Goal: Use online tool/utility: Utilize a website feature to perform a specific function

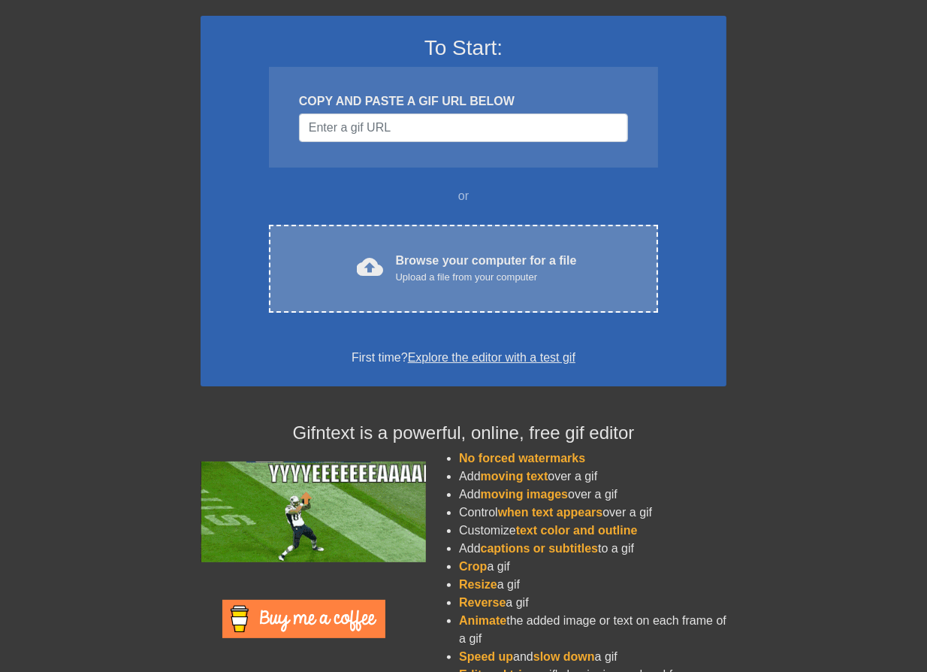
scroll to position [128, 0]
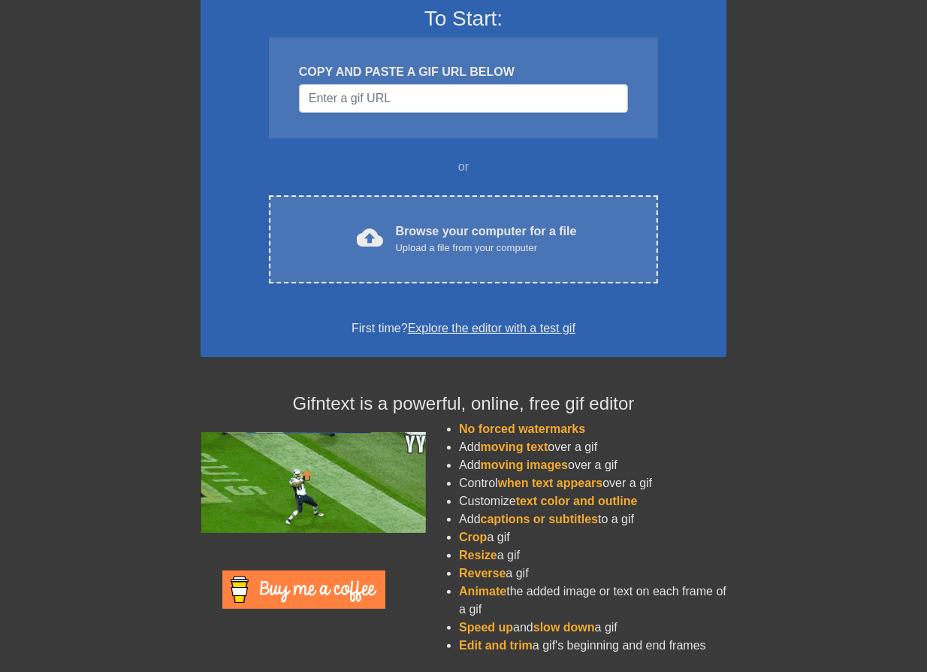
click at [457, 331] on link "Explore the editor with a test gif" at bounding box center [492, 328] width 168 height 13
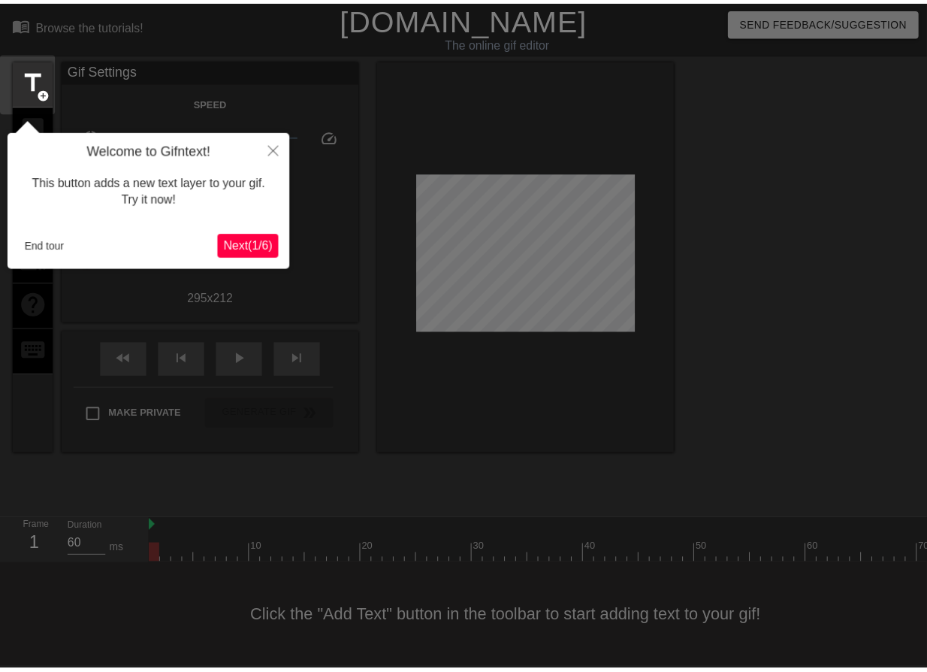
scroll to position [9, 0]
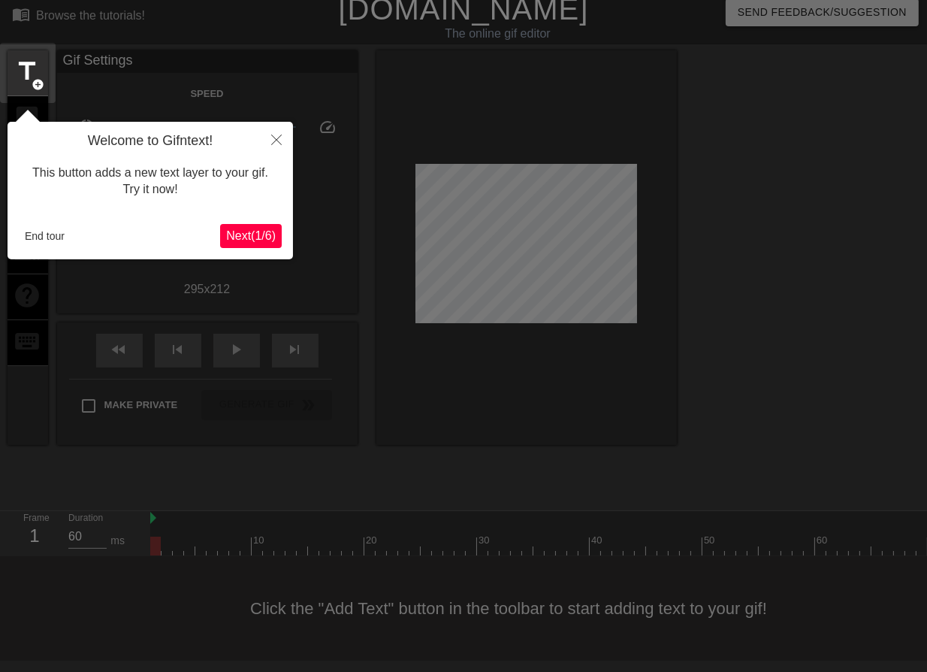
click at [236, 240] on span "Next ( 1 / 6 )" at bounding box center [251, 235] width 50 height 13
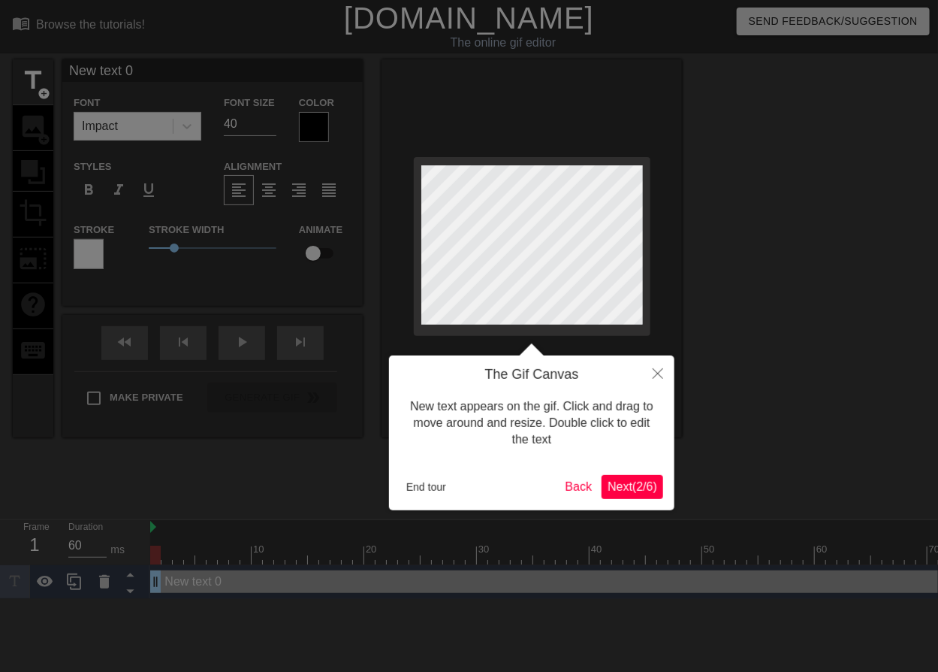
scroll to position [2, 3]
type input "C"
type textarea "C"
type input "CL"
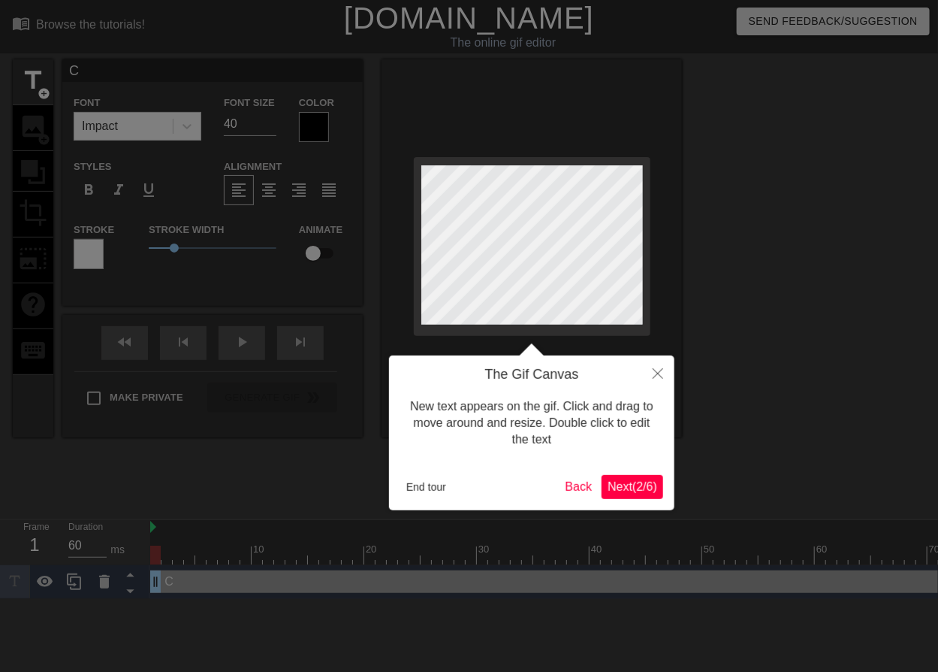
type textarea "CL"
type input "CLO"
type textarea "CLO"
type input "CLOU"
type textarea "CLOU"
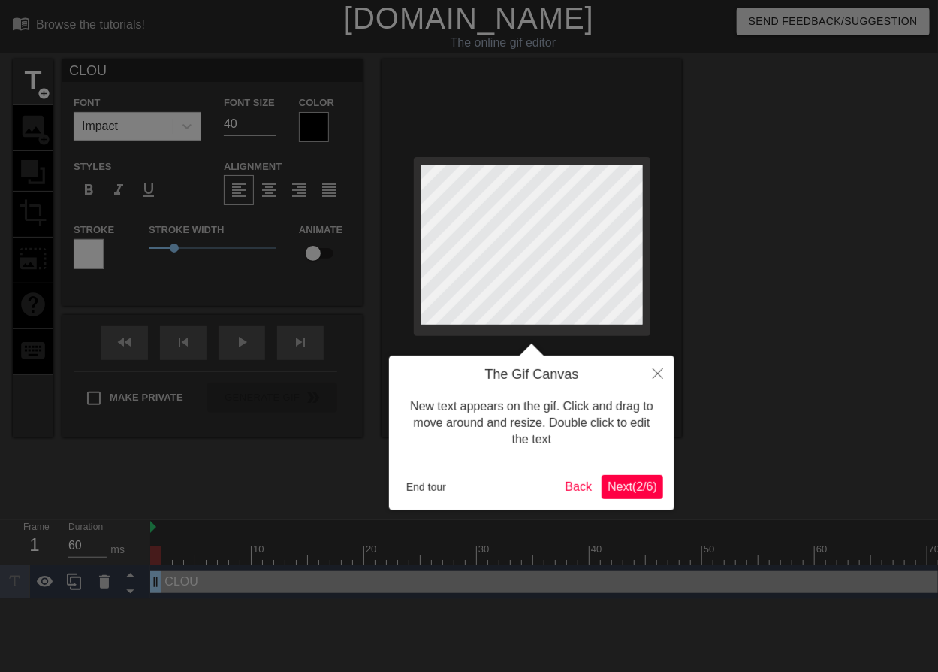
type input "CLOUD"
type textarea "CLOUD"
click at [624, 481] on span "Next ( 2 / 6 )" at bounding box center [633, 486] width 50 height 13
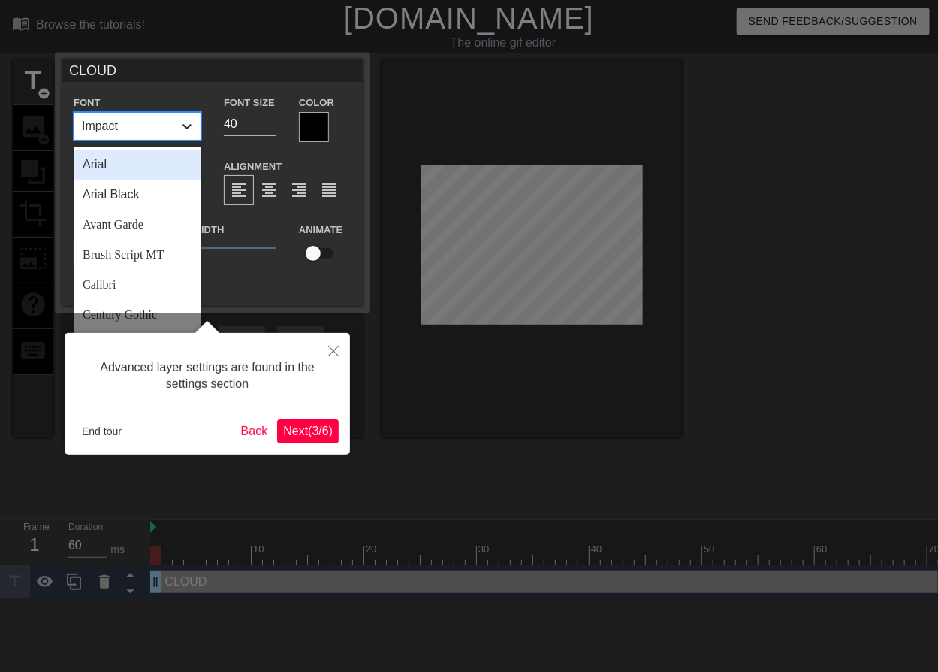
click at [184, 125] on icon at bounding box center [187, 126] width 9 height 5
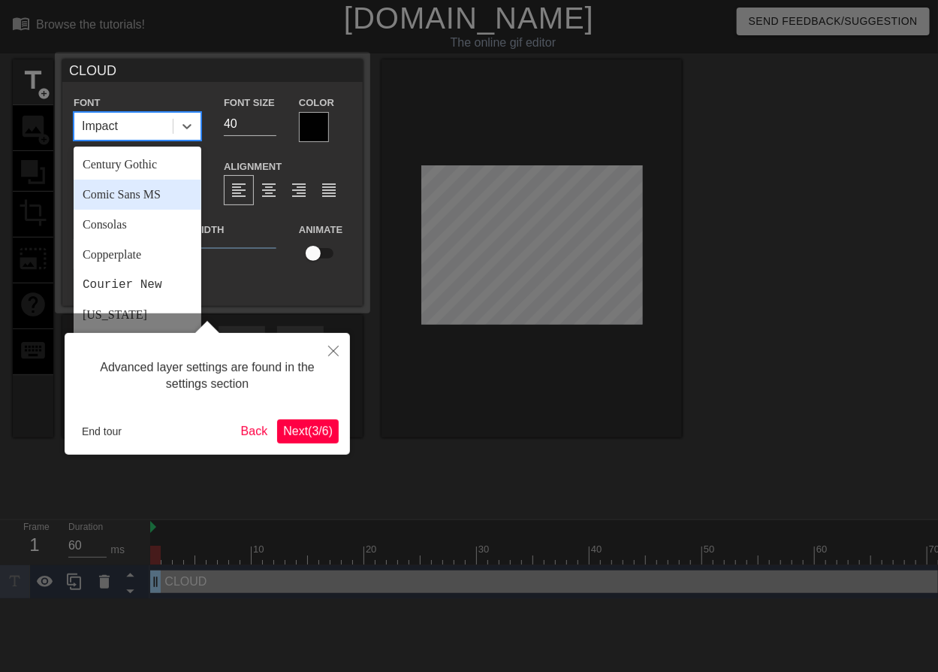
click at [130, 192] on div "Comic Sans MS" at bounding box center [138, 195] width 128 height 30
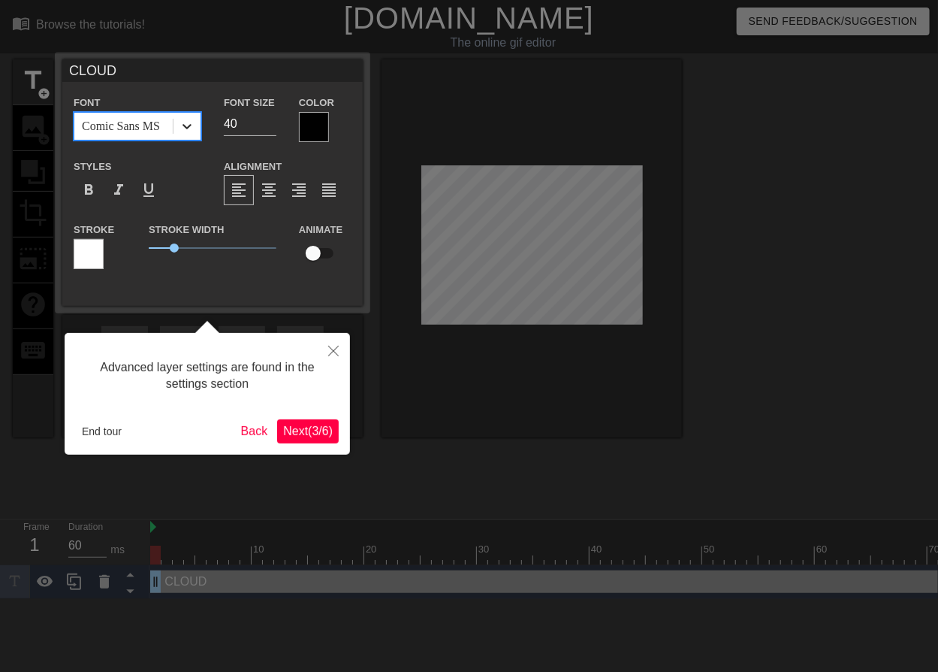
click at [186, 131] on icon at bounding box center [187, 126] width 15 height 15
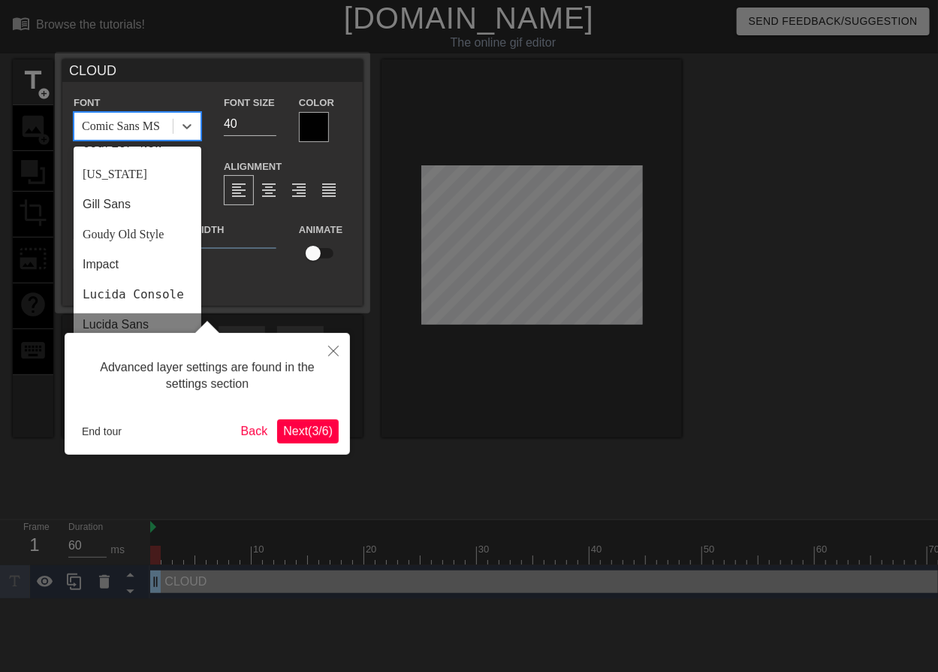
scroll to position [300, 0]
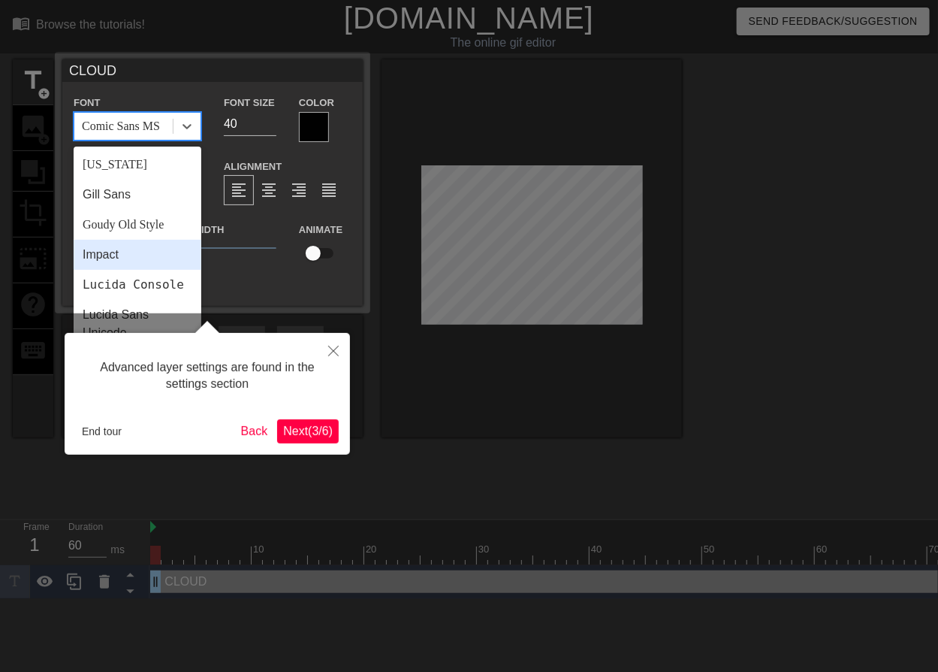
click at [121, 252] on div "Impact" at bounding box center [138, 255] width 128 height 30
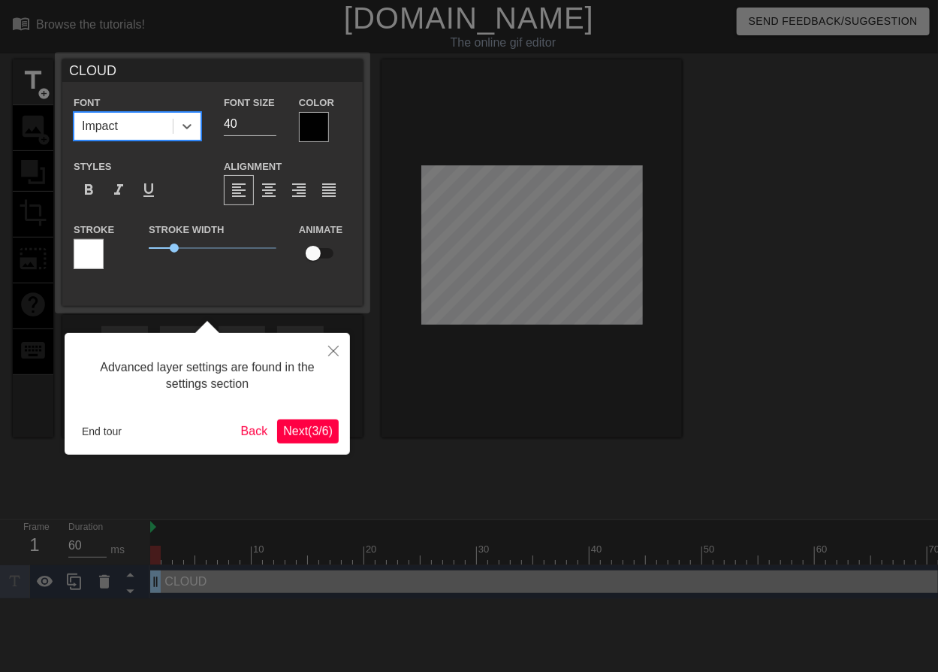
click at [316, 137] on div at bounding box center [314, 127] width 30 height 30
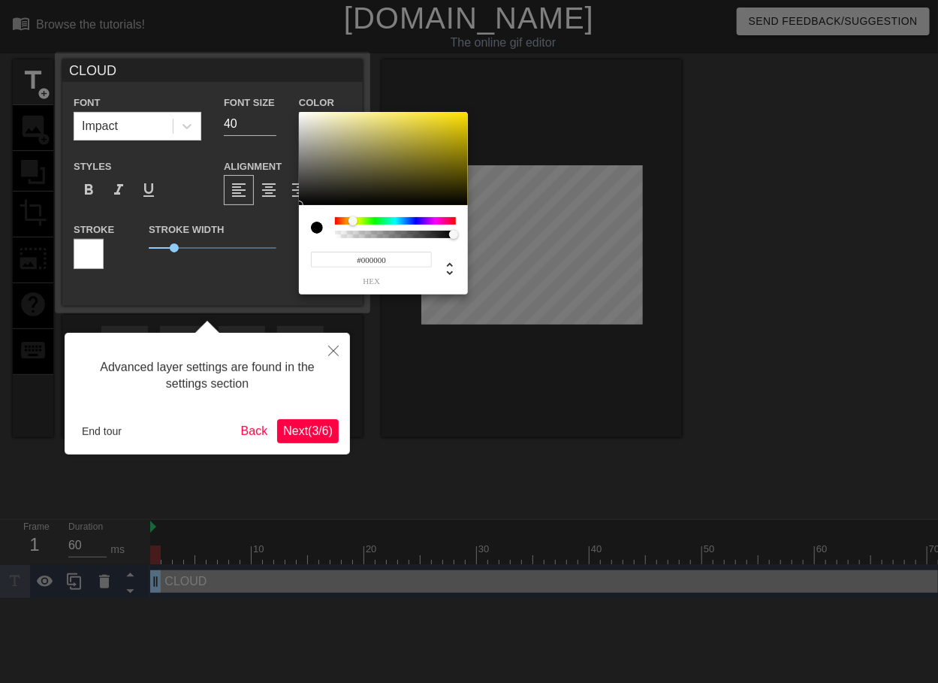
drag, startPoint x: 334, startPoint y: 219, endPoint x: 353, endPoint y: 219, distance: 18.8
click at [353, 219] on div at bounding box center [353, 220] width 9 height 9
click at [388, 277] on span "hex" at bounding box center [371, 281] width 121 height 8
click at [436, 270] on div at bounding box center [445, 268] width 27 height 19
type input "0"
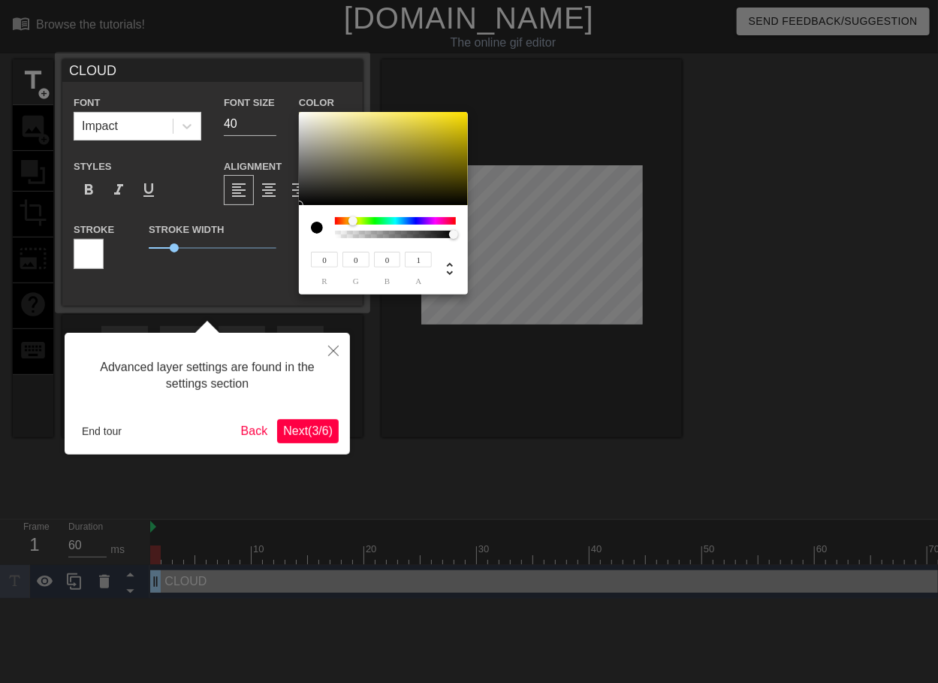
click at [445, 286] on div "0 r 0 g 0 b 1 a" at bounding box center [383, 249] width 169 height 89
click at [509, 323] on div at bounding box center [469, 341] width 938 height 683
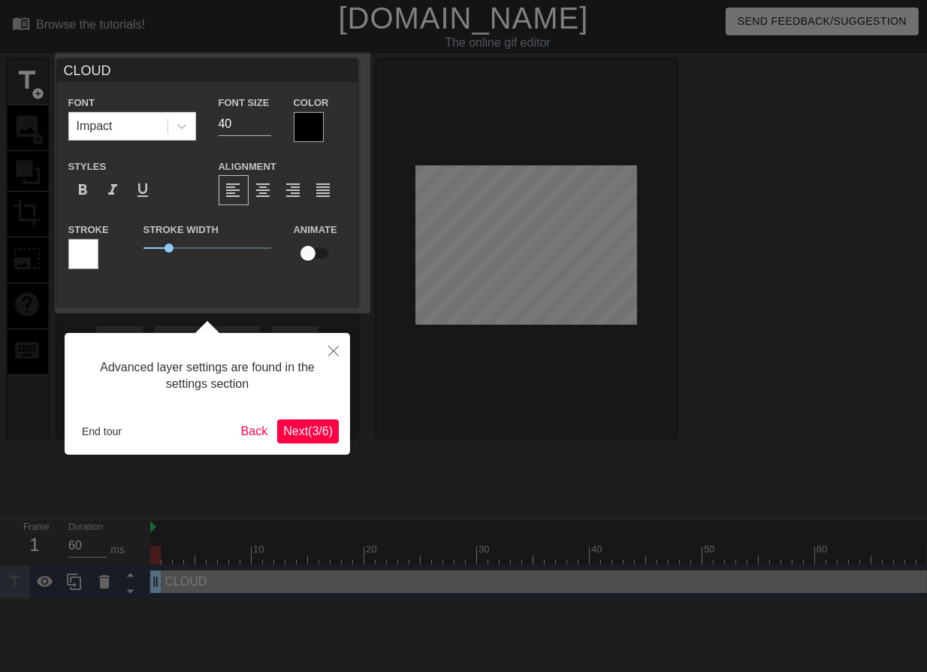
click at [500, 249] on div at bounding box center [463, 341] width 927 height 683
click at [506, 243] on div at bounding box center [463, 341] width 927 height 683
drag, startPoint x: 565, startPoint y: 240, endPoint x: 465, endPoint y: 234, distance: 100.0
click at [465, 234] on div at bounding box center [463, 341] width 927 height 683
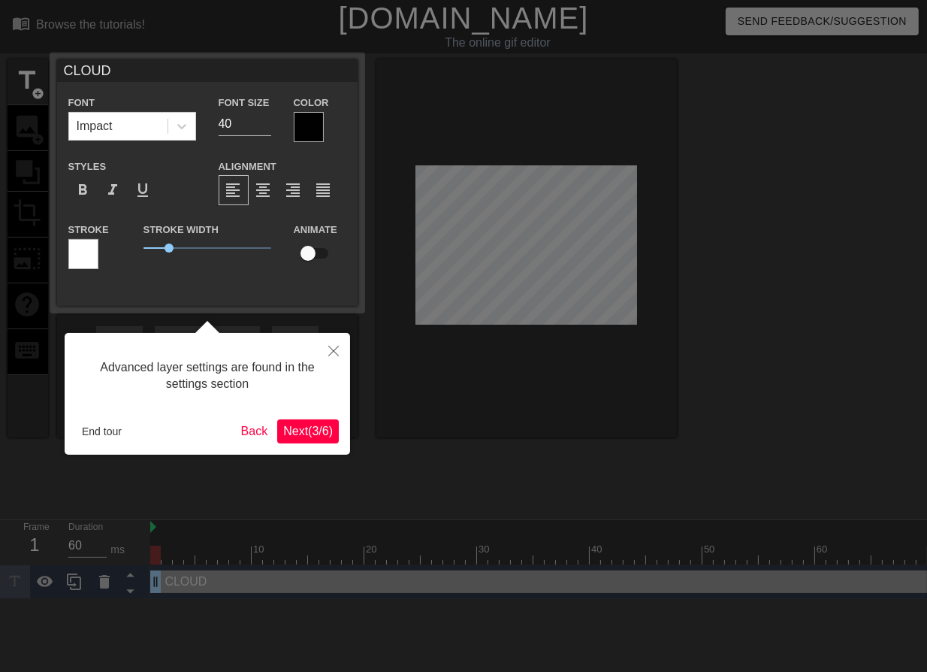
click at [313, 131] on div at bounding box center [309, 127] width 30 height 30
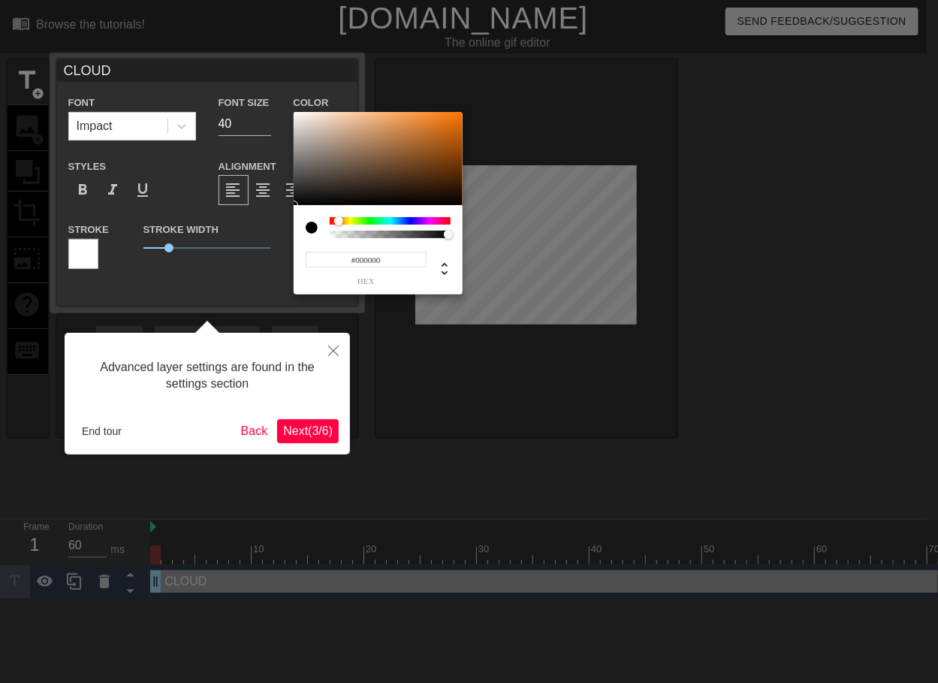
drag, startPoint x: 329, startPoint y: 219, endPoint x: 339, endPoint y: 219, distance: 9.8
click at [339, 219] on div at bounding box center [338, 220] width 9 height 9
click at [277, 109] on div at bounding box center [469, 341] width 938 height 683
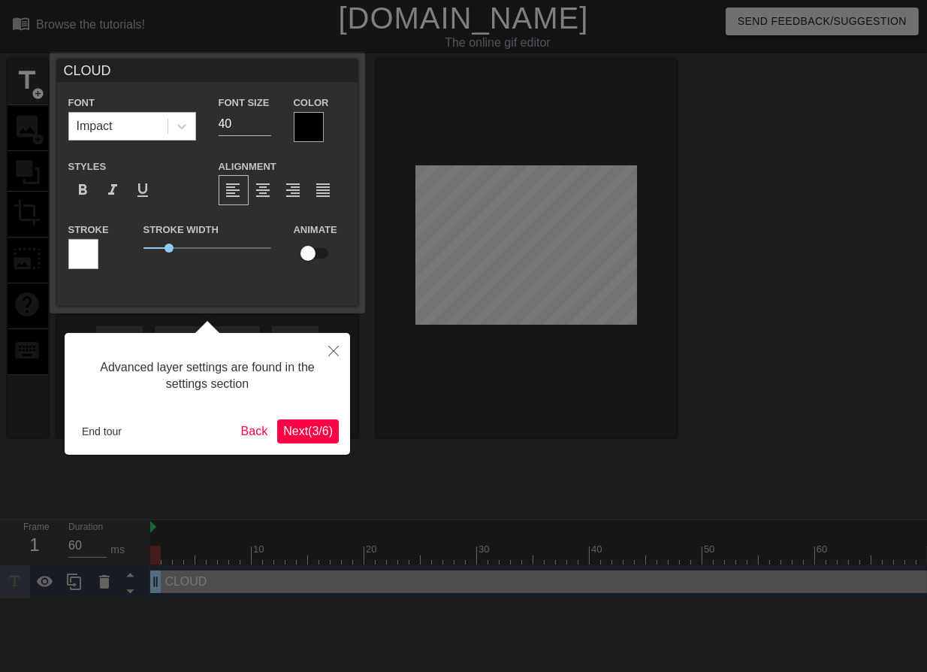
click at [146, 116] on div "Impact" at bounding box center [118, 126] width 98 height 27
click at [535, 205] on div at bounding box center [463, 341] width 927 height 683
click at [532, 231] on div at bounding box center [463, 341] width 927 height 683
click at [532, 232] on div at bounding box center [463, 341] width 927 height 683
drag, startPoint x: 521, startPoint y: 243, endPoint x: 503, endPoint y: 235, distance: 20.2
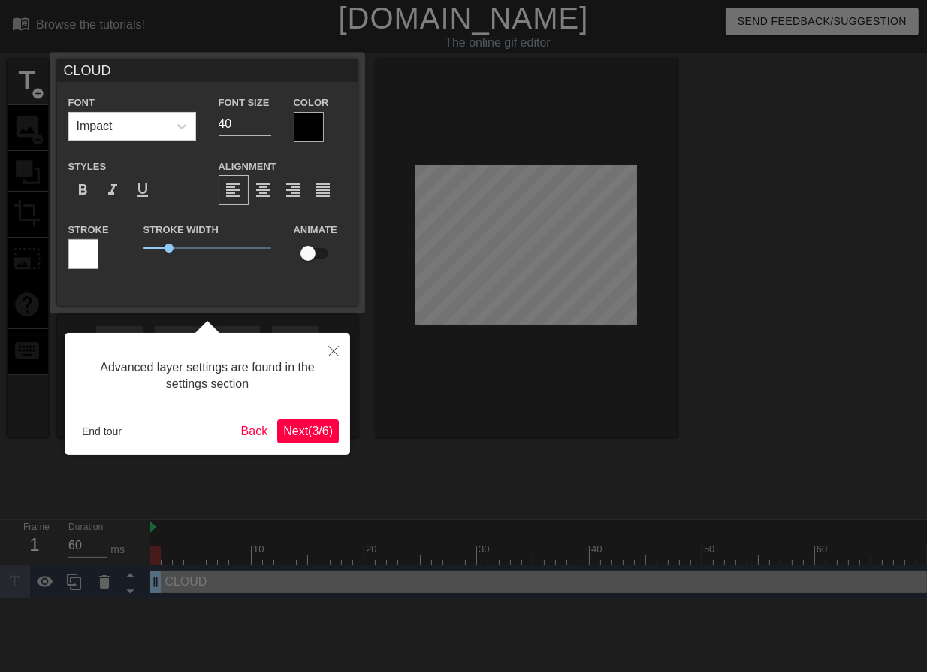
click at [503, 235] on div at bounding box center [463, 341] width 927 height 683
click at [310, 427] on span "Next ( 3 / 6 )" at bounding box center [308, 430] width 50 height 13
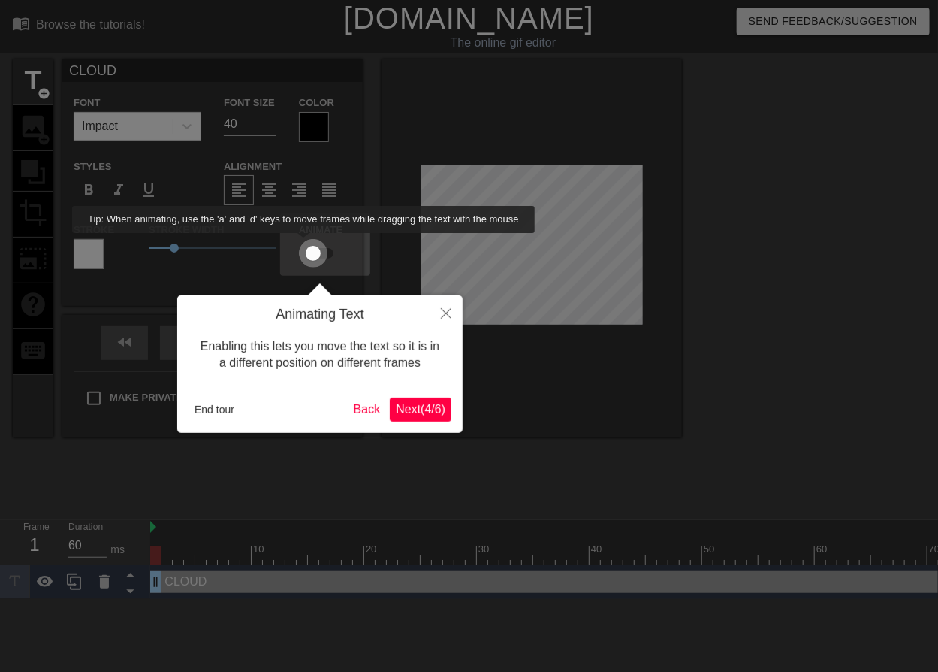
click at [304, 243] on input "checkbox" at bounding box center [313, 253] width 86 height 29
checkbox input "true"
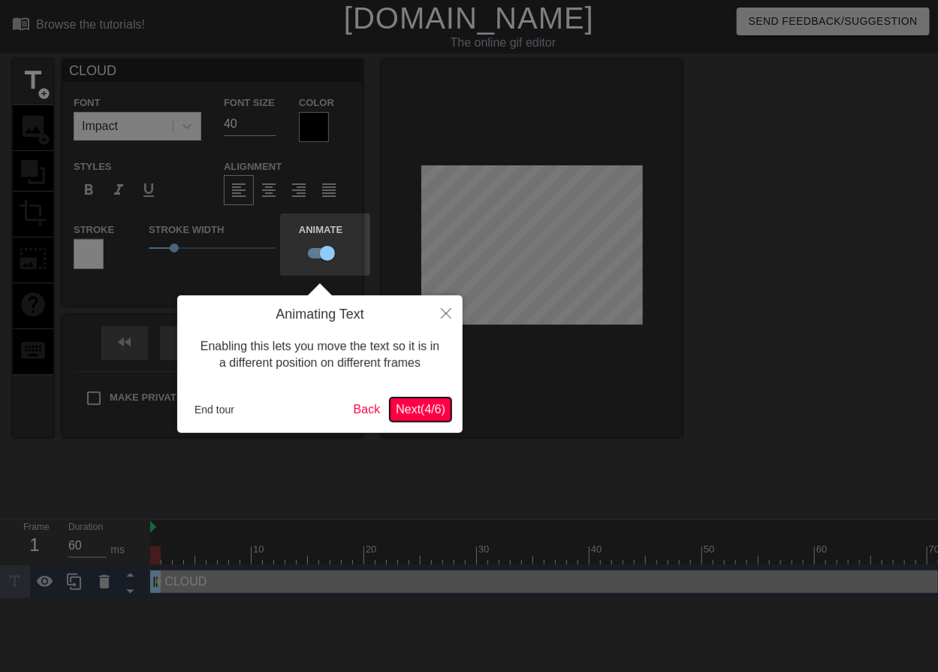
click at [408, 408] on span "Next ( 4 / 6 )" at bounding box center [421, 409] width 50 height 13
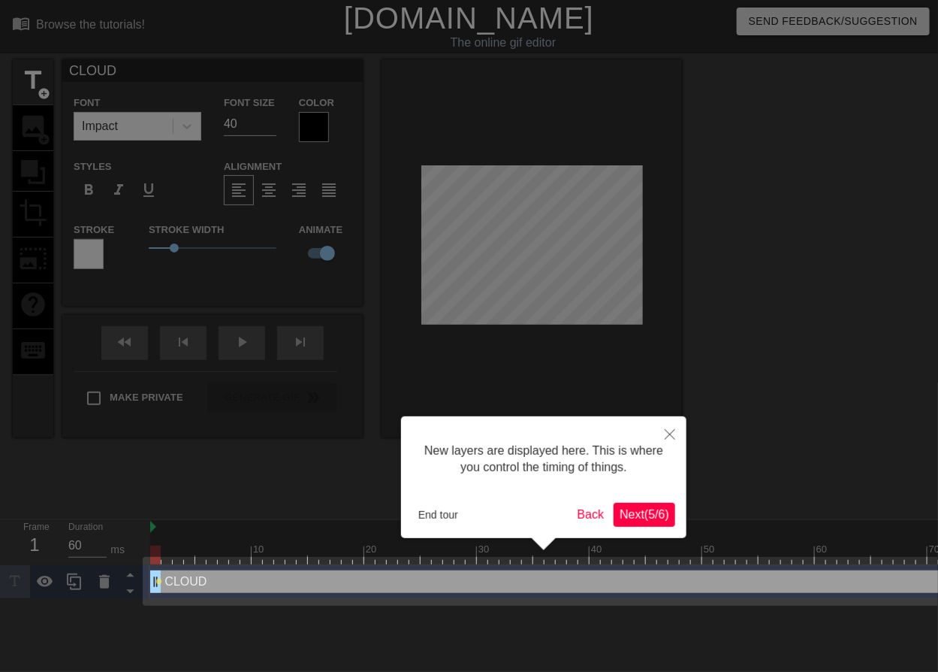
click at [645, 514] on span "Next ( 5 / 6 )" at bounding box center [645, 514] width 50 height 13
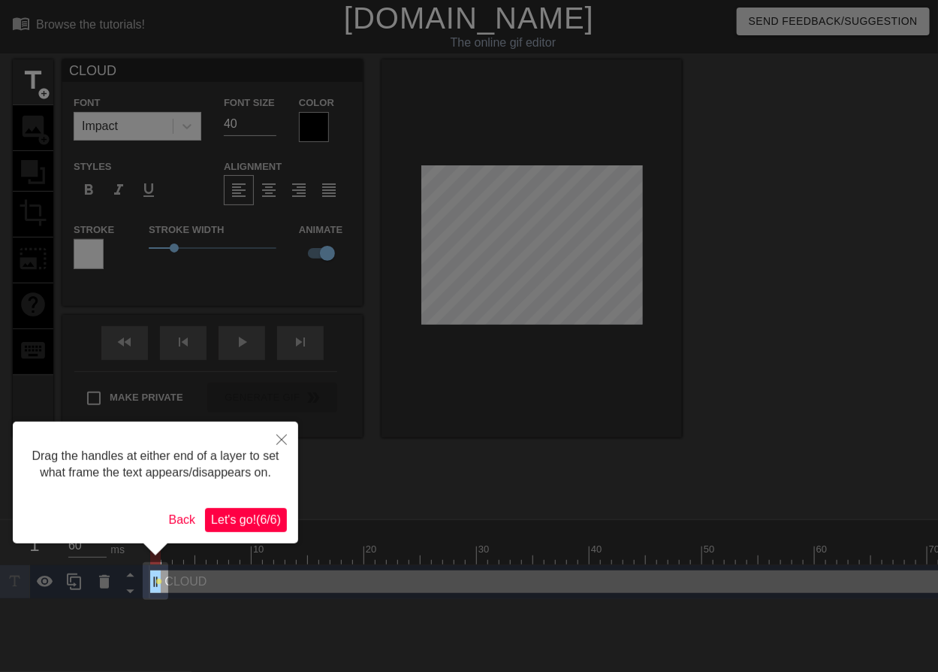
drag, startPoint x: 154, startPoint y: 547, endPoint x: 194, endPoint y: 548, distance: 39.8
click at [194, 547] on div at bounding box center [155, 549] width 285 height 12
drag, startPoint x: 159, startPoint y: 548, endPoint x: 208, endPoint y: 554, distance: 49.1
click at [208, 554] on div at bounding box center [155, 549] width 285 height 12
drag, startPoint x: 162, startPoint y: 558, endPoint x: 225, endPoint y: 560, distance: 63.1
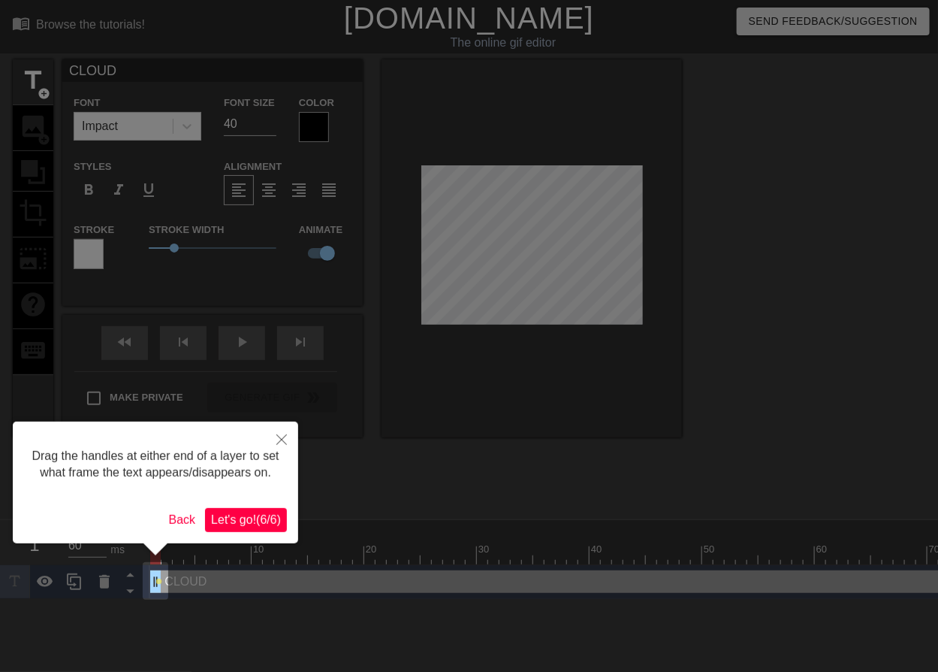
click at [225, 560] on div at bounding box center [469, 336] width 938 height 672
click at [176, 518] on button "Back" at bounding box center [182, 520] width 39 height 24
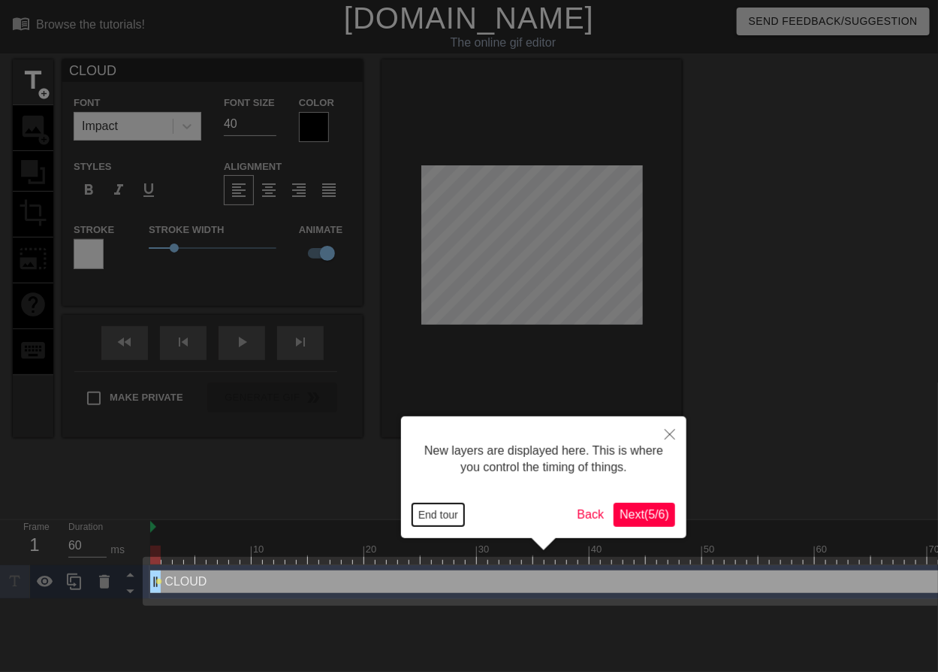
click at [436, 518] on button "End tour" at bounding box center [438, 514] width 52 height 23
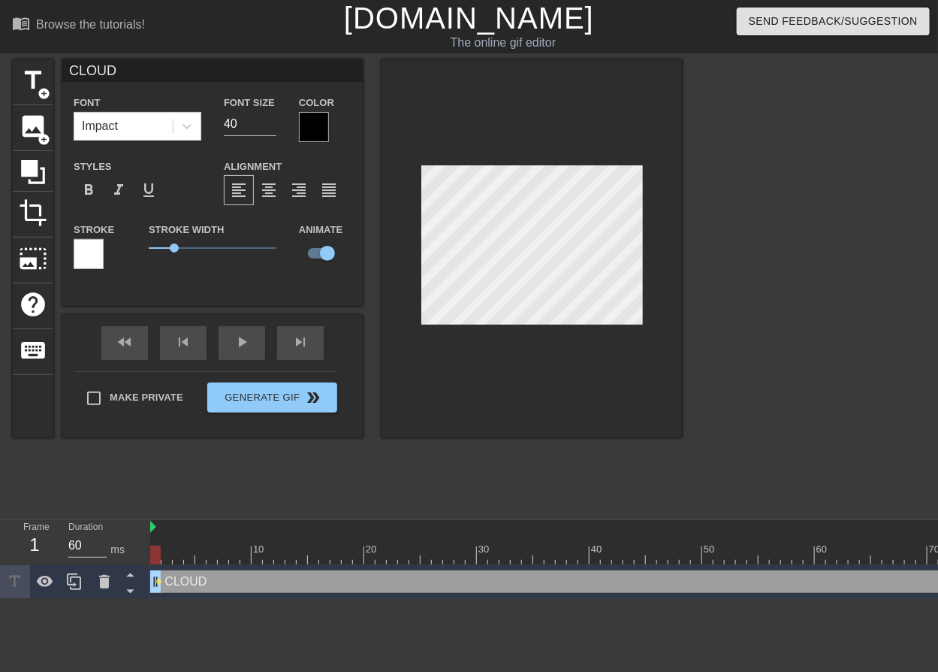
click at [321, 129] on div at bounding box center [314, 127] width 30 height 30
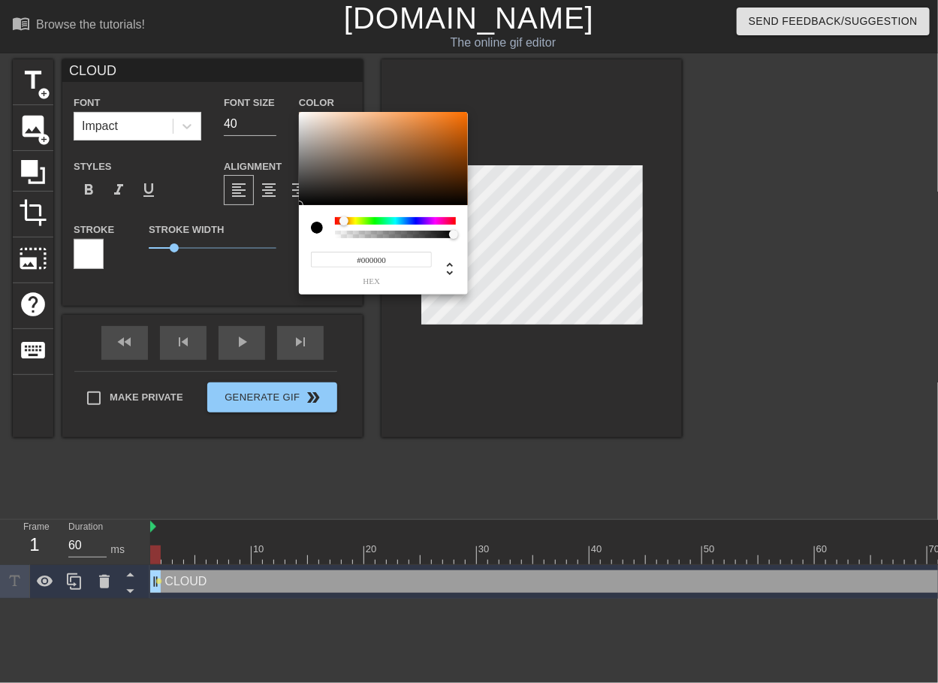
click at [344, 222] on div at bounding box center [344, 220] width 9 height 9
type input "0"
type input "0.78"
drag, startPoint x: 452, startPoint y: 235, endPoint x: 428, endPoint y: 233, distance: 24.1
click at [428, 233] on div at bounding box center [428, 234] width 9 height 9
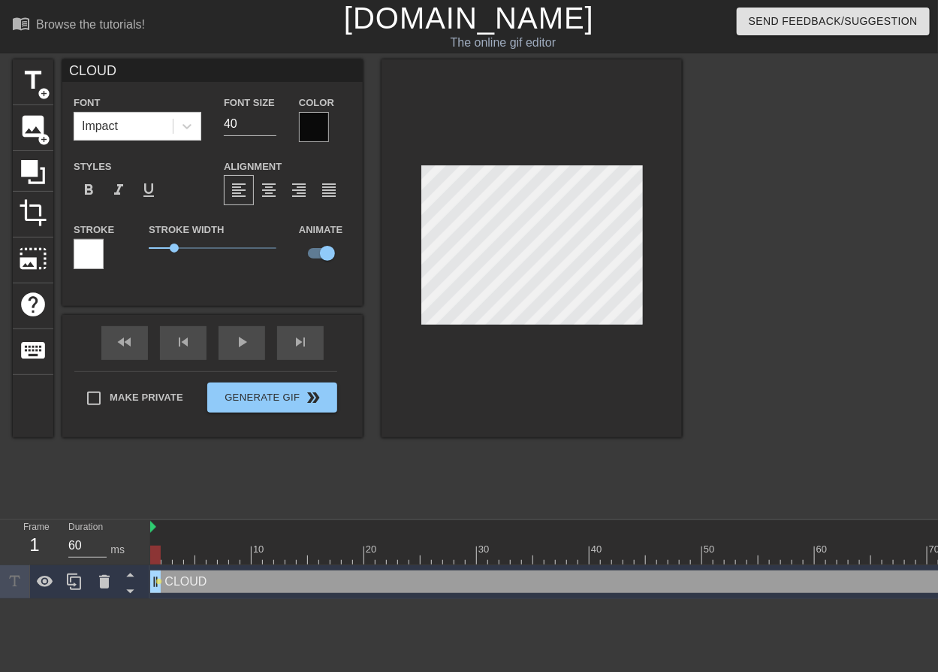
scroll to position [2, 2]
drag, startPoint x: 328, startPoint y: 254, endPoint x: 307, endPoint y: 255, distance: 20.3
click at [307, 255] on input "checkbox" at bounding box center [328, 253] width 86 height 29
drag, startPoint x: 312, startPoint y: 255, endPoint x: 337, endPoint y: 252, distance: 25.0
click at [337, 252] on input "checkbox" at bounding box center [313, 253] width 86 height 29
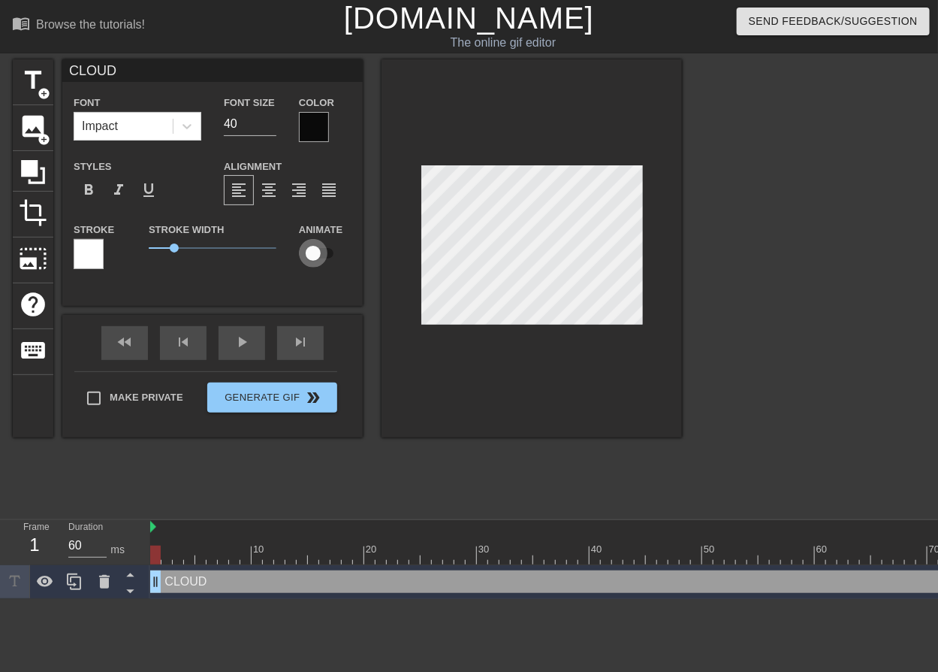
checkbox input "true"
click at [309, 129] on div at bounding box center [314, 127] width 30 height 30
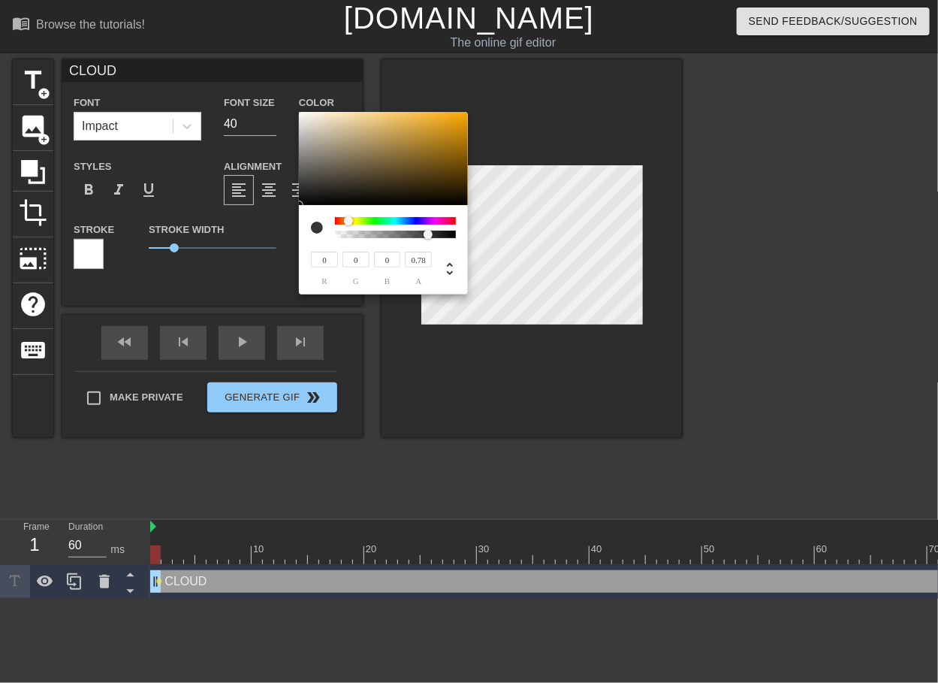
drag, startPoint x: 332, startPoint y: 220, endPoint x: 349, endPoint y: 219, distance: 16.6
click at [349, 219] on div at bounding box center [348, 220] width 9 height 9
type input "24"
type input "20"
type input "10"
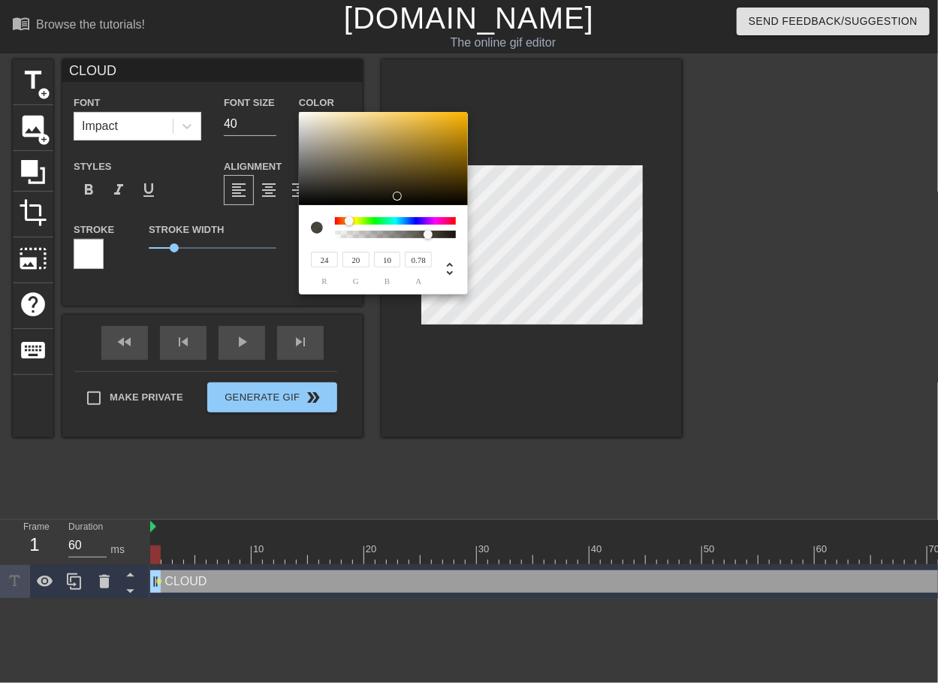
type input "22"
type input "19"
type input "9"
type input "8"
type input "7"
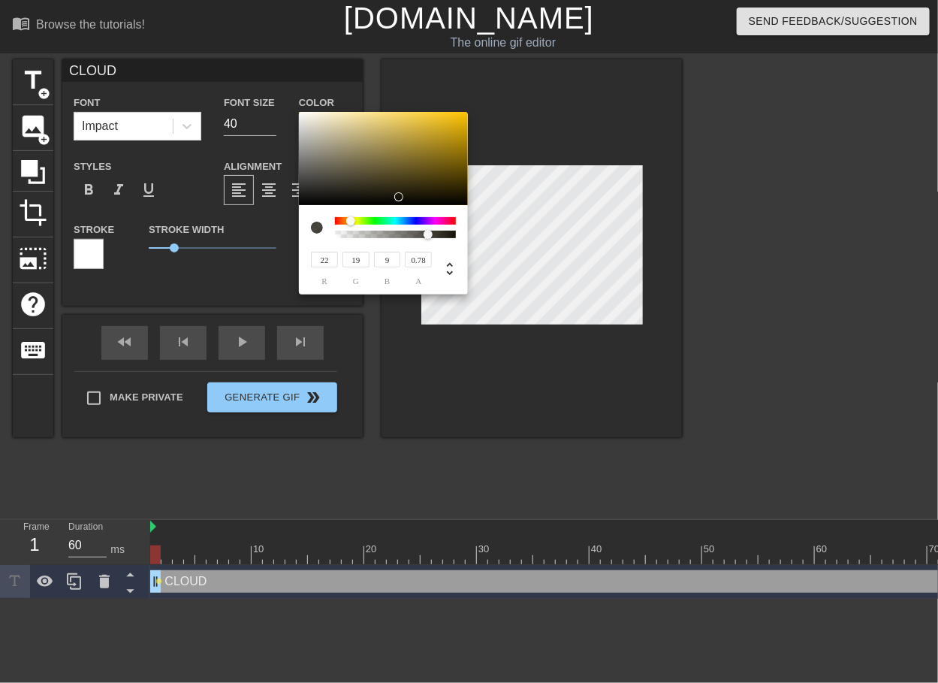
type input "3"
type input "183"
type input "161"
type input "76"
type input "0"
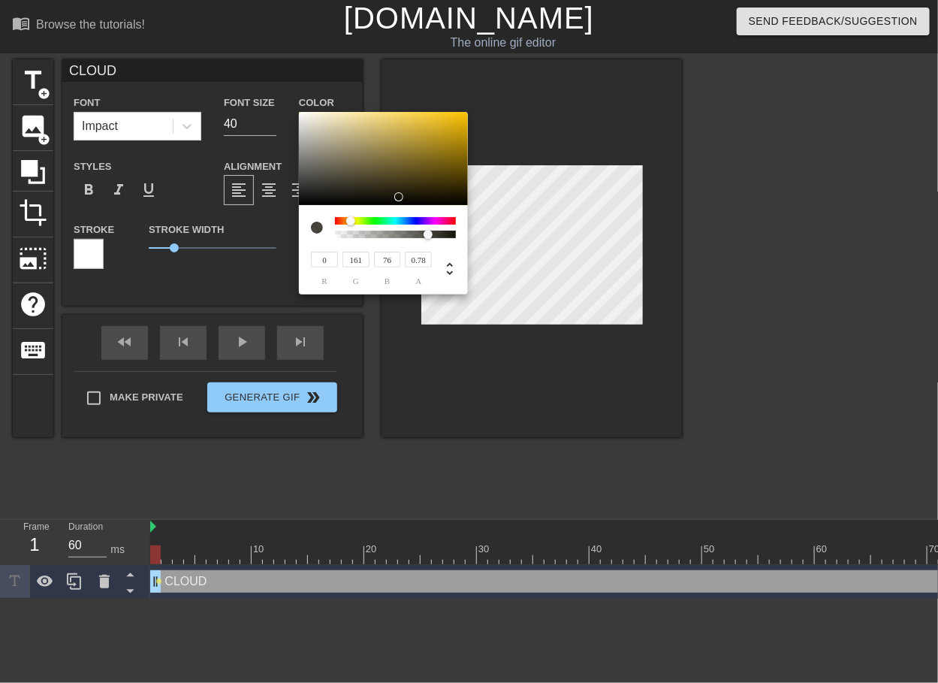
type input "0"
drag, startPoint x: 400, startPoint y: 196, endPoint x: 396, endPoint y: 210, distance: 14.0
click at [396, 210] on div "0 r 0 g 0 b 0.78 a" at bounding box center [383, 203] width 169 height 183
click at [351, 219] on div at bounding box center [350, 220] width 9 height 9
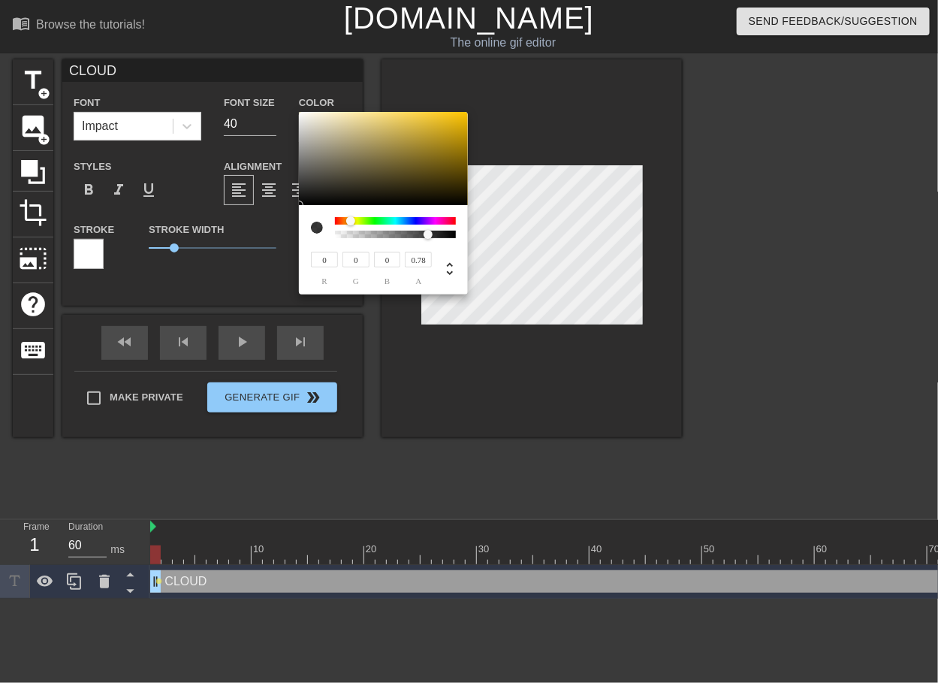
type input "189"
type input "153"
type input "29"
click at [442, 136] on div at bounding box center [383, 158] width 169 height 93
type input "146"
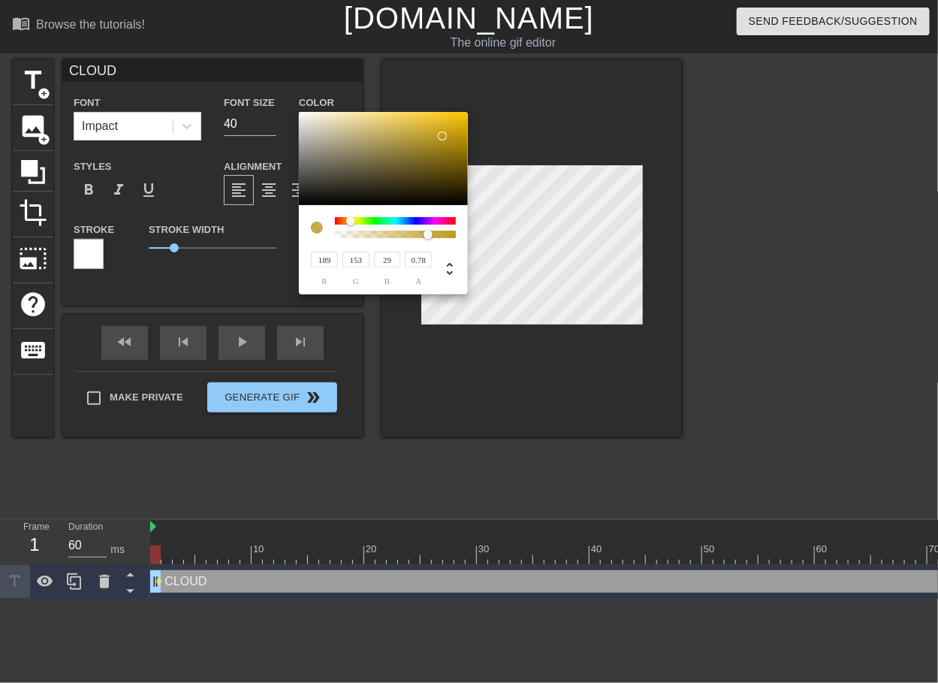
type input "120"
type input "28"
click at [436, 152] on div at bounding box center [383, 158] width 169 height 93
type input "88"
type input "73"
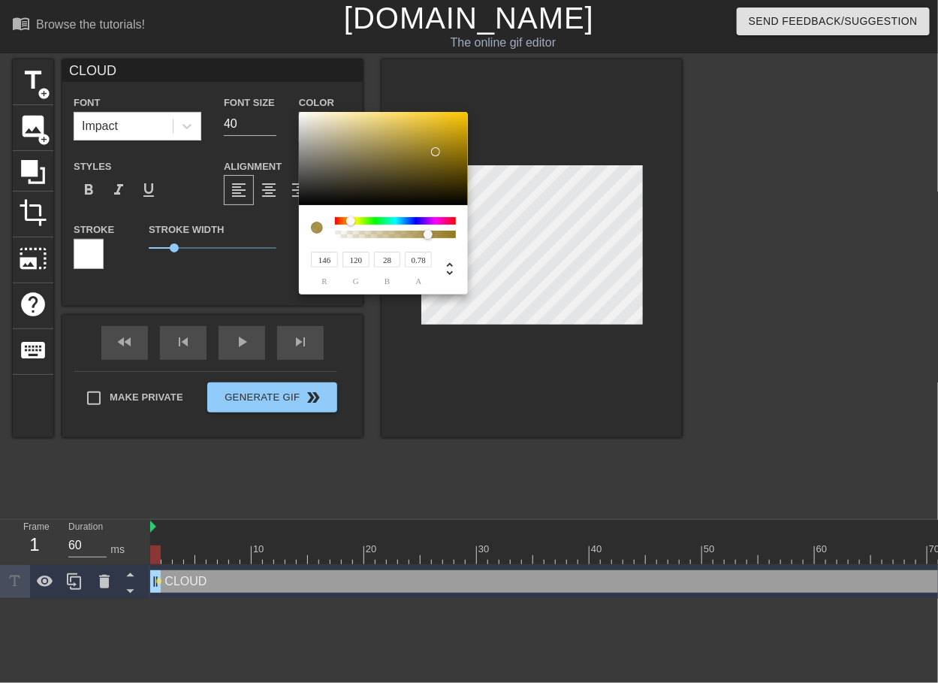
type input "17"
click at [436, 173] on div at bounding box center [383, 158] width 169 height 93
type input "231"
type input "197"
type input "70"
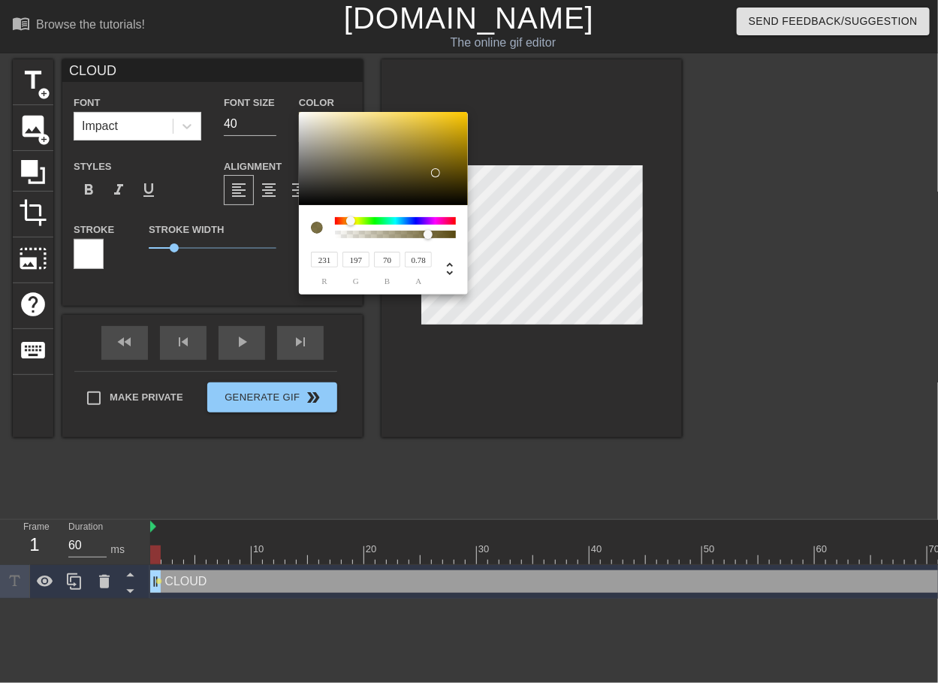
click at [417, 121] on div at bounding box center [383, 158] width 169 height 93
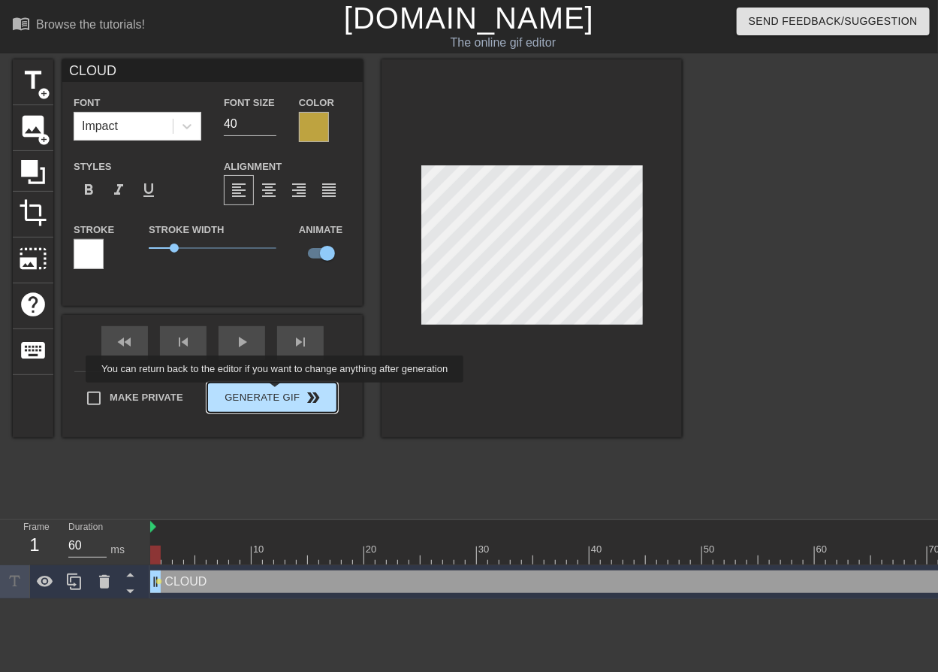
click at [276, 393] on div "Make Private Generate Gif double_arrow" at bounding box center [205, 400] width 263 height 59
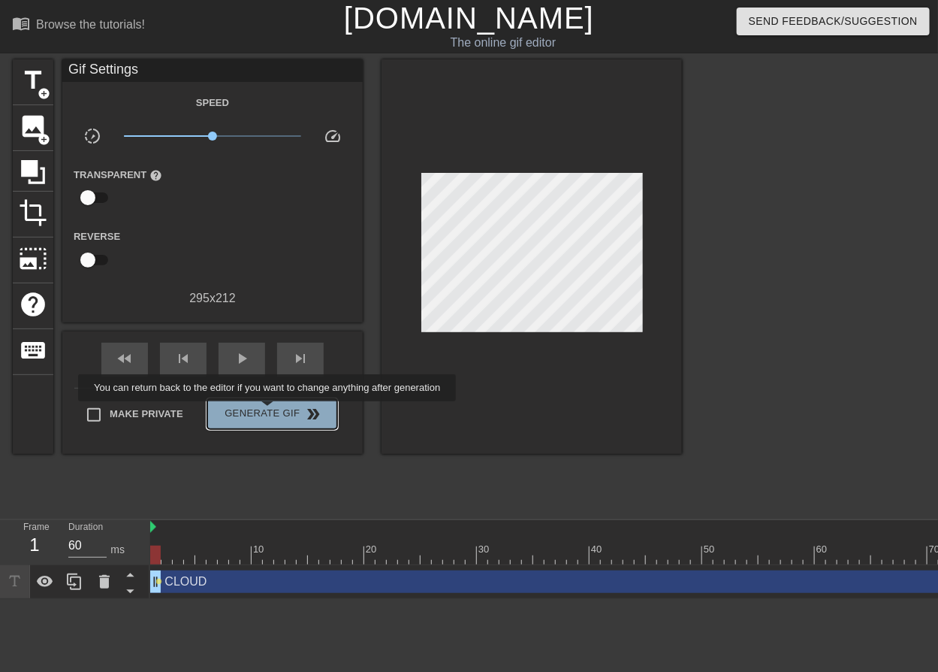
click at [269, 412] on span "Generate Gif double_arrow" at bounding box center [272, 414] width 118 height 18
